Goal: Find specific page/section: Find specific page/section

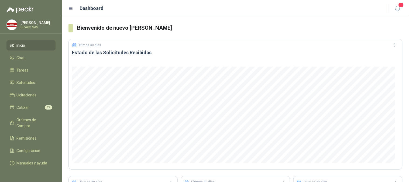
click at [34, 47] on li "Inicio" at bounding box center [31, 45] width 43 height 6
click at [26, 80] on span "Solicitudes" at bounding box center [26, 83] width 19 height 6
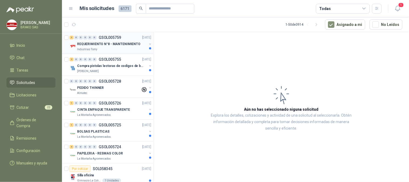
click at [106, 43] on p "REQUERIMIENTO N°8 - MANTENIMIENTO" at bounding box center [108, 44] width 63 height 5
